Goal: Complete application form

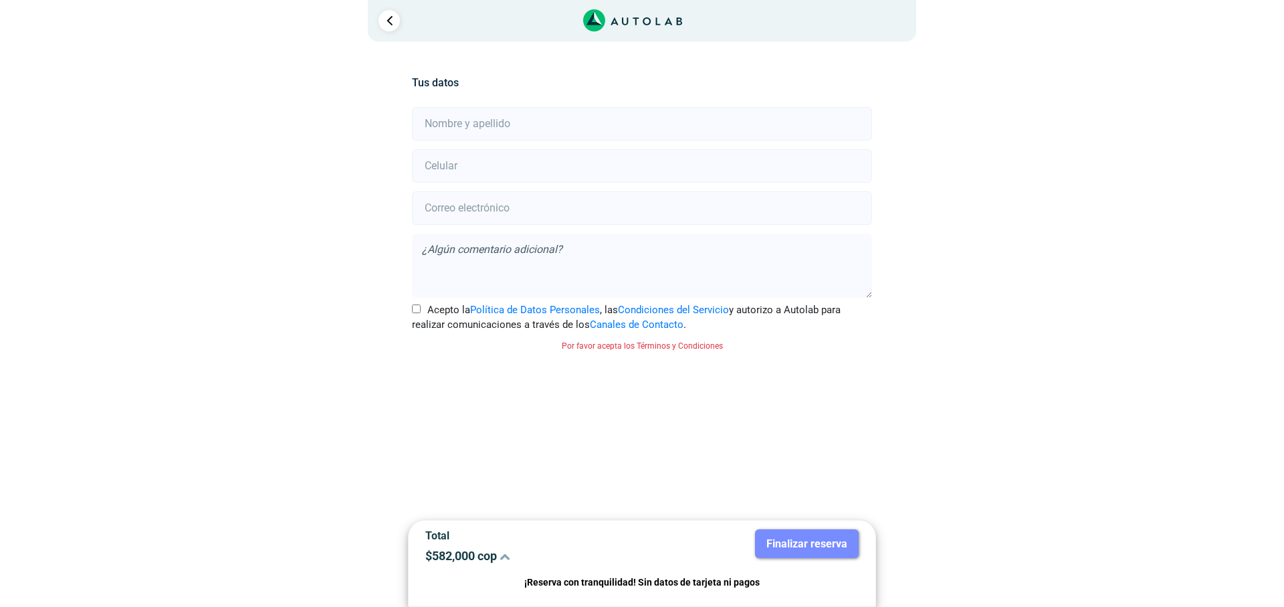
click at [572, 126] on input "text" at bounding box center [642, 123] width 460 height 33
type input "[PERSON_NAME]"
type input "3002035870"
click at [507, 218] on input "email" at bounding box center [642, 207] width 460 height 33
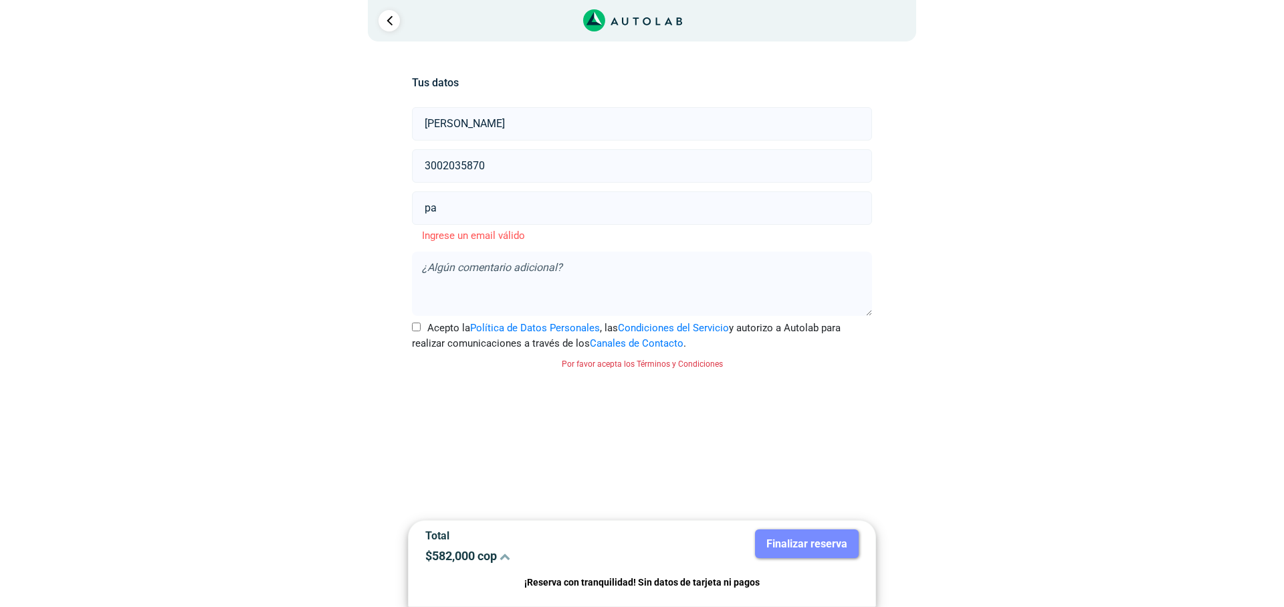
type input "p"
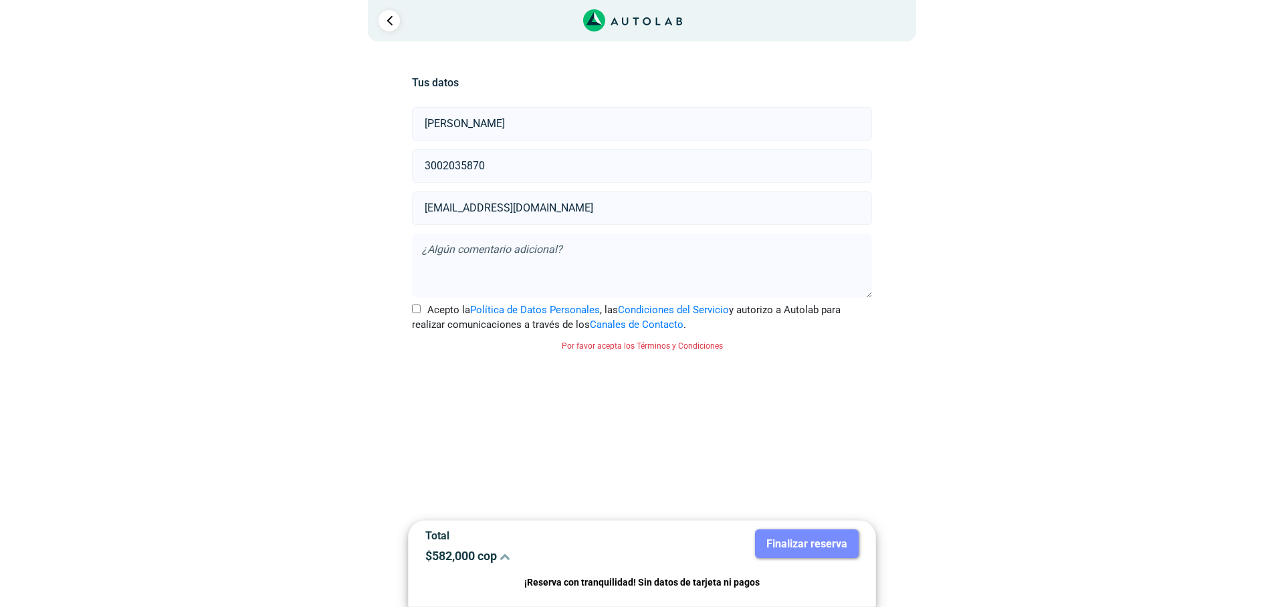
type input "[EMAIL_ADDRESS][DOMAIN_NAME]"
click at [413, 310] on input "Acepto la Política de Datos Personales , las Condiciones del Servicio y autoriz…" at bounding box center [416, 308] width 9 height 9
checkbox input "true"
click at [779, 550] on button "Finalizar reserva" at bounding box center [807, 543] width 104 height 29
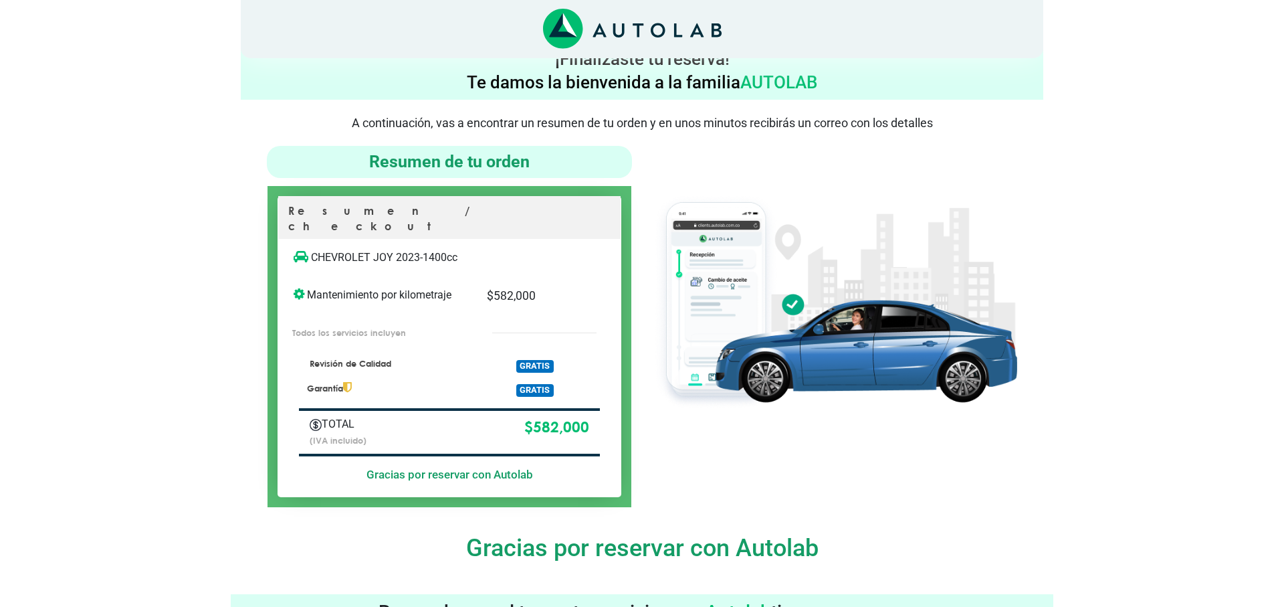
click at [618, 33] on icon "Link al sitio de autolab" at bounding box center [632, 29] width 179 height 41
